Goal: Check status: Check status

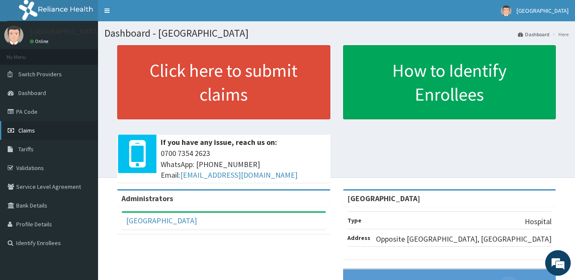
click at [35, 130] on link "Claims" at bounding box center [49, 130] width 98 height 19
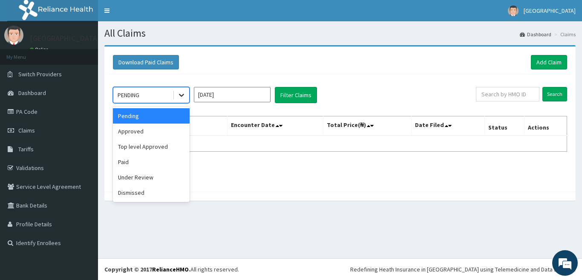
click at [182, 93] on icon at bounding box center [181, 95] width 9 height 9
click at [166, 140] on div "Top level Approved" at bounding box center [151, 146] width 77 height 15
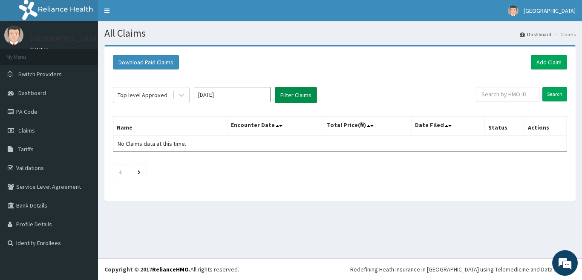
click at [300, 98] on button "Filter Claims" at bounding box center [296, 95] width 42 height 16
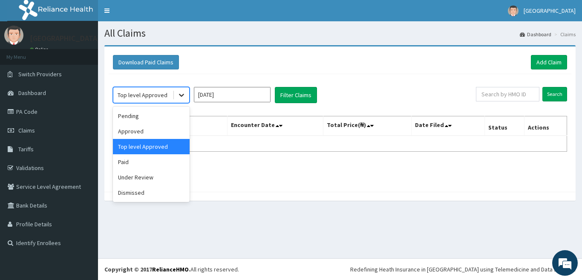
click at [180, 95] on icon at bounding box center [181, 95] width 5 height 3
click at [155, 134] on div "Approved" at bounding box center [151, 131] width 77 height 15
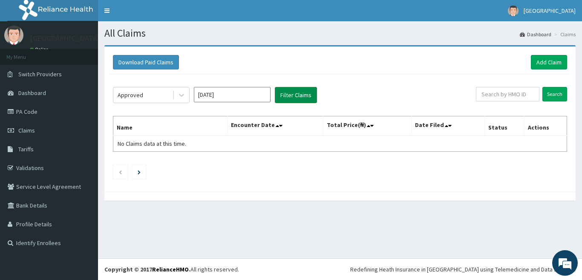
click at [294, 95] on button "Filter Claims" at bounding box center [296, 95] width 42 height 16
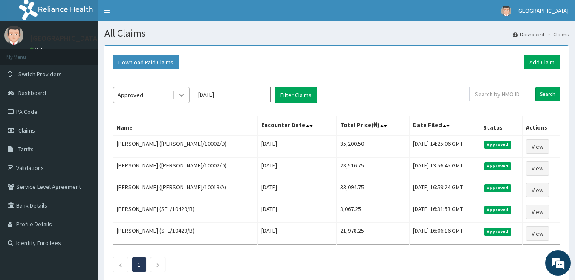
click at [182, 94] on icon at bounding box center [181, 95] width 9 height 9
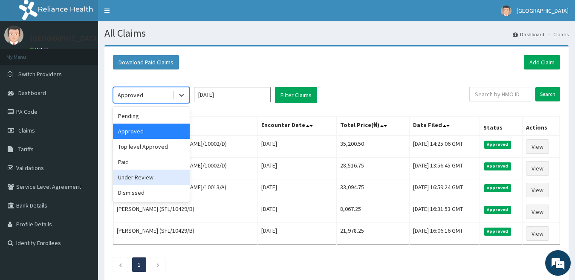
click at [152, 180] on div "Under Review" at bounding box center [151, 177] width 77 height 15
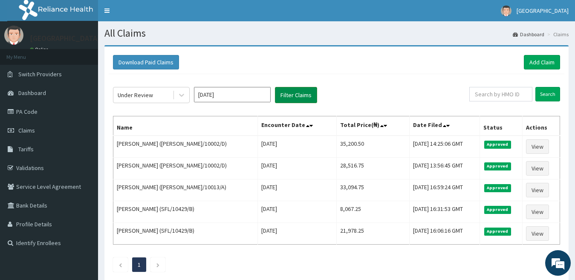
click at [301, 96] on button "Filter Claims" at bounding box center [296, 95] width 42 height 16
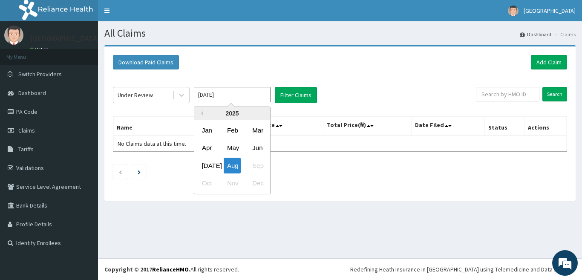
click at [237, 95] on input "Aug 2025" at bounding box center [232, 94] width 77 height 15
click at [213, 162] on div "Jul" at bounding box center [207, 166] width 17 height 16
type input "Jul 2025"
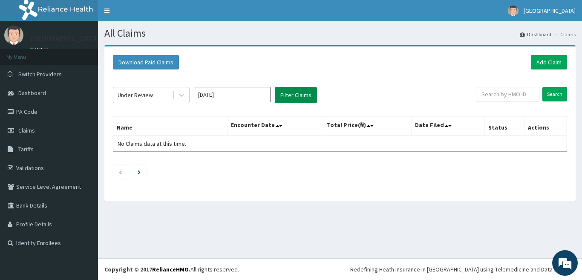
click at [290, 97] on button "Filter Claims" at bounding box center [296, 95] width 42 height 16
